Goal: Task Accomplishment & Management: Manage account settings

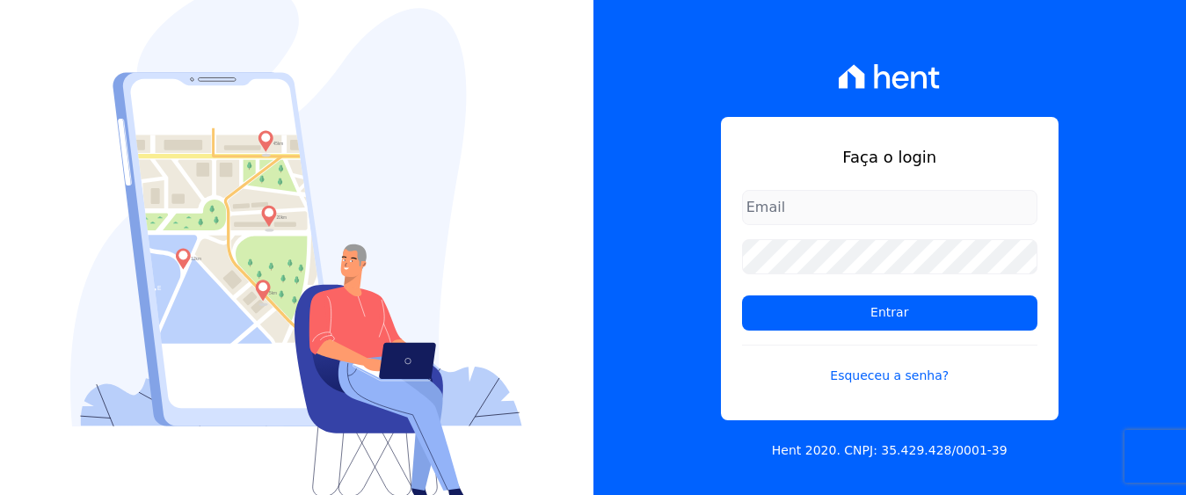
click at [851, 217] on input "email" at bounding box center [889, 207] width 295 height 35
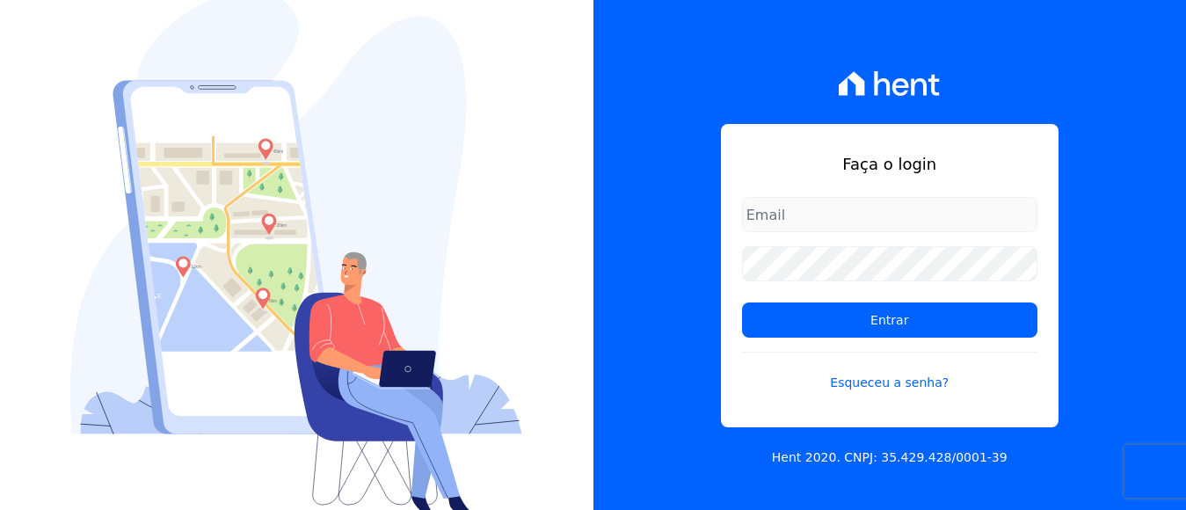
type input "[EMAIL_ADDRESS][DOMAIN_NAME]"
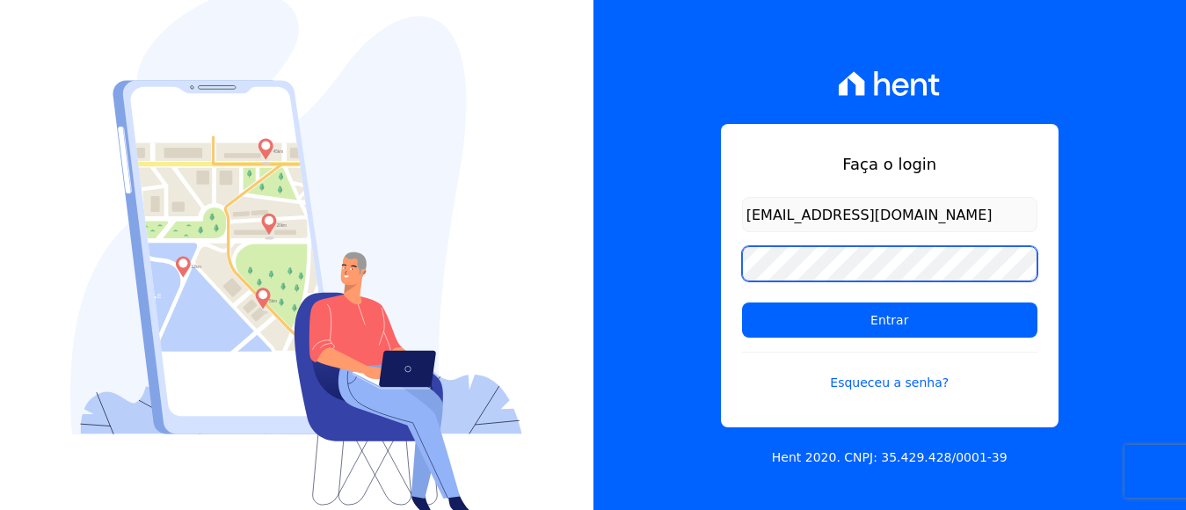
click at [742, 302] on input "Entrar" at bounding box center [889, 319] width 295 height 35
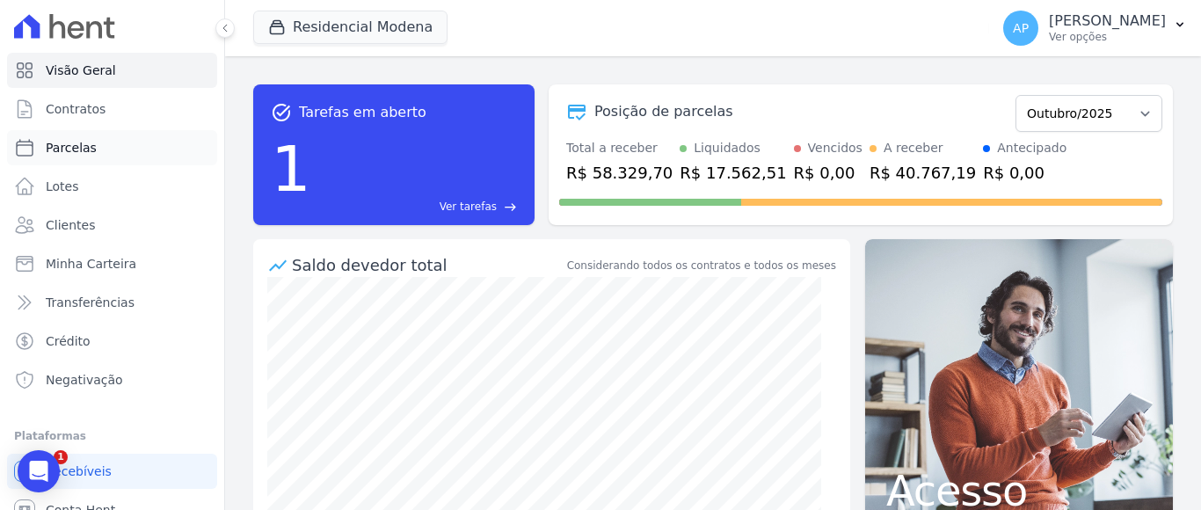
click at [72, 143] on span "Parcelas" at bounding box center [71, 148] width 51 height 18
select select
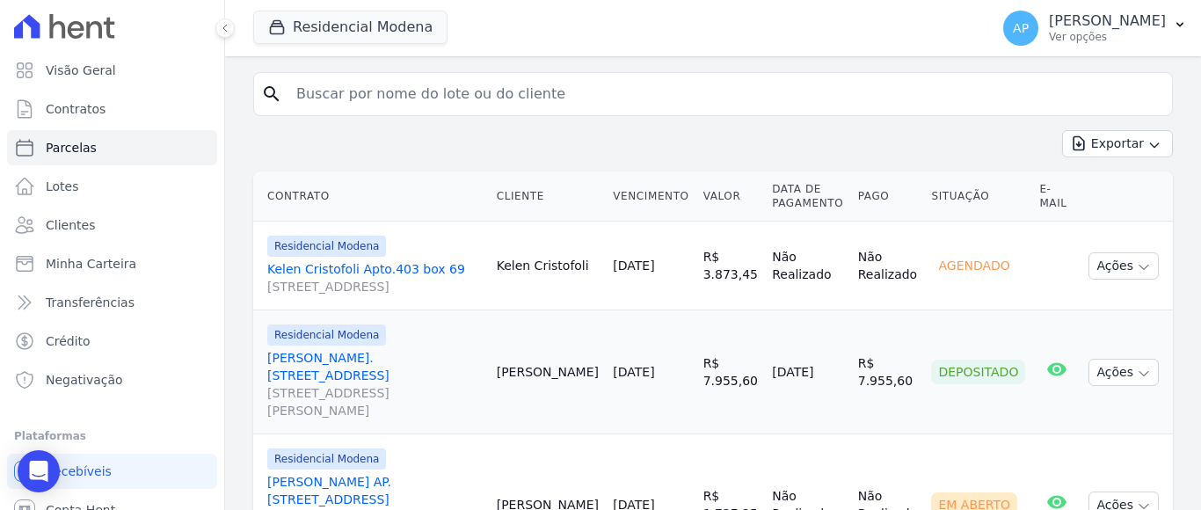
scroll to position [338, 0]
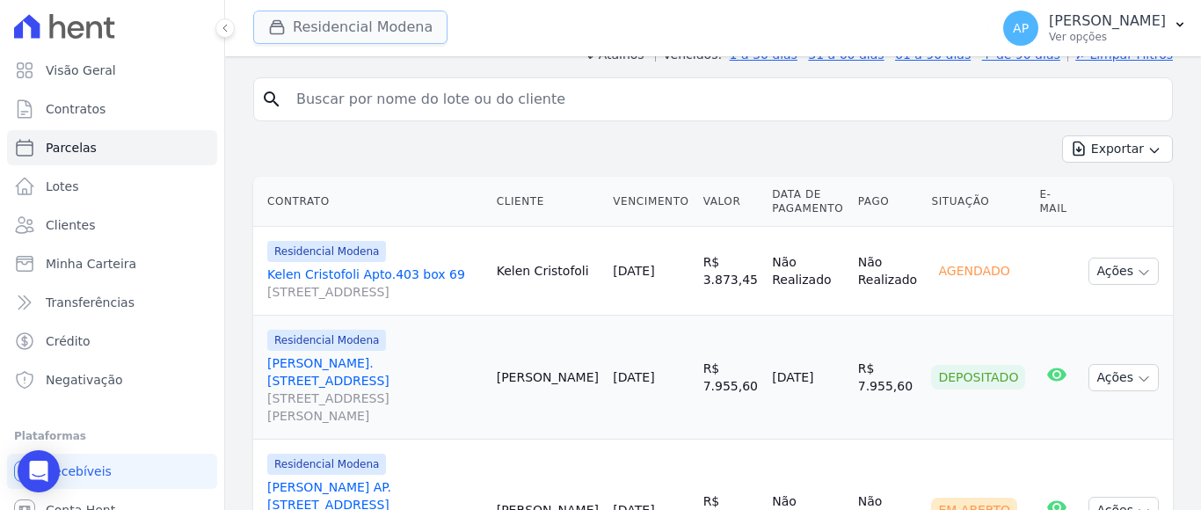
click at [367, 29] on button "Residencial Modena" at bounding box center [350, 27] width 194 height 33
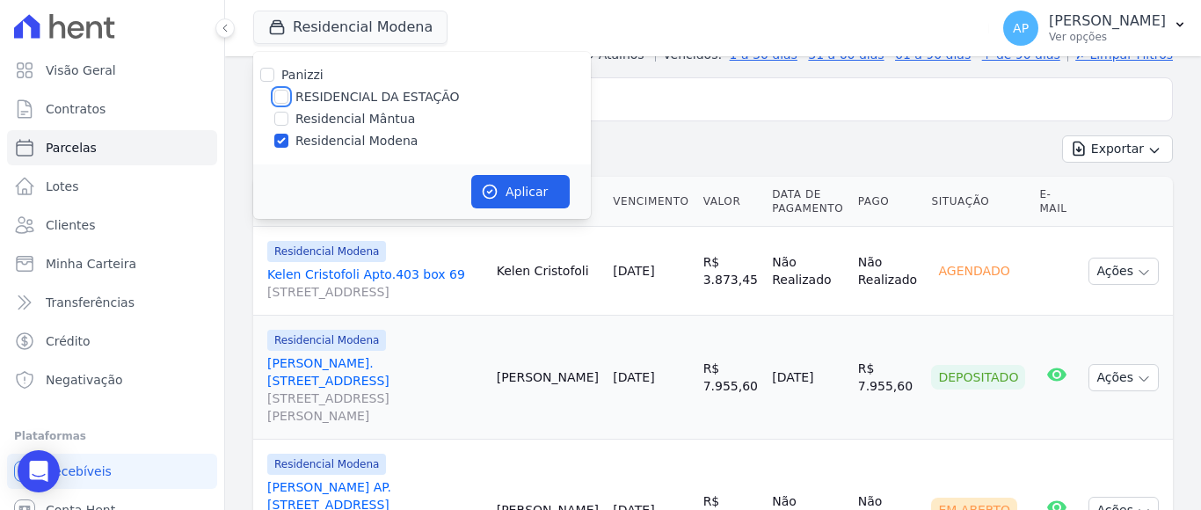
click at [284, 98] on input "RESIDENCIAL DA ESTAÇÃO" at bounding box center [281, 97] width 14 height 14
checkbox input "true"
click at [277, 139] on input "Residencial Modena" at bounding box center [281, 141] width 14 height 14
checkbox input "false"
click at [503, 187] on button "Aplicar" at bounding box center [520, 191] width 98 height 33
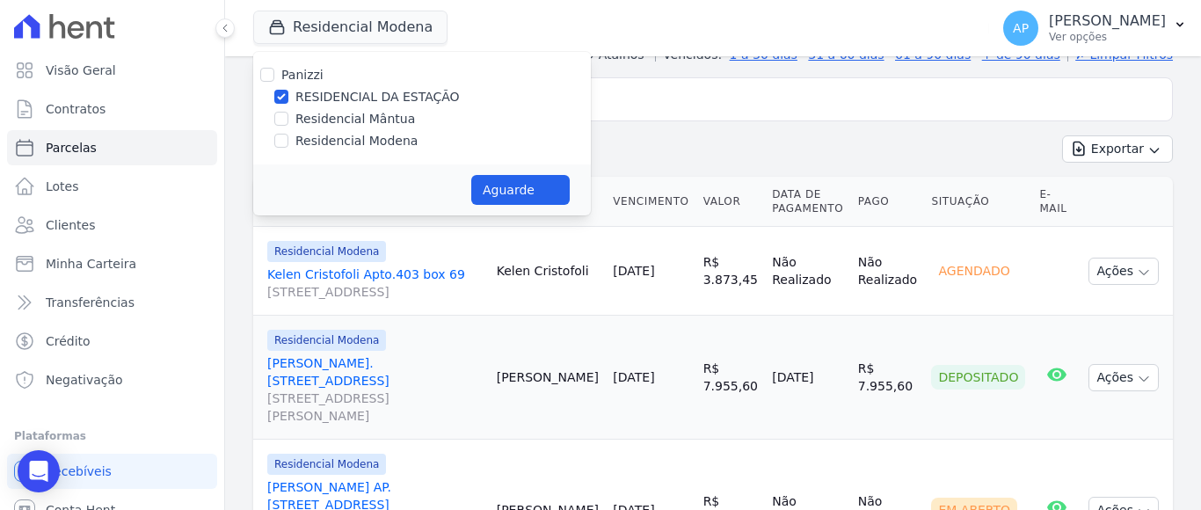
select select
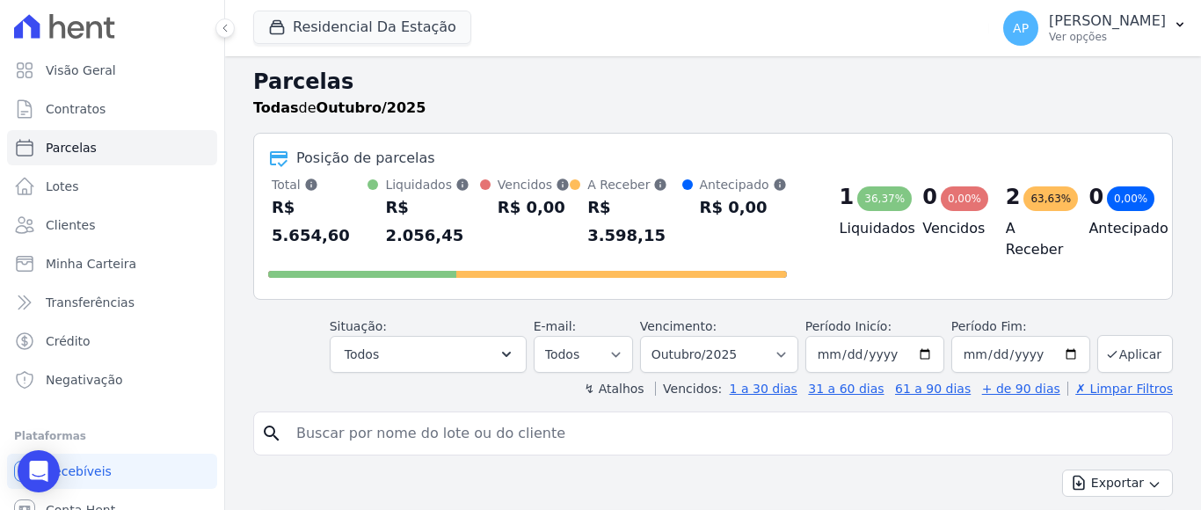
scroll to position [0, 0]
